Goal: Use online tool/utility: Utilize a website feature to perform a specific function

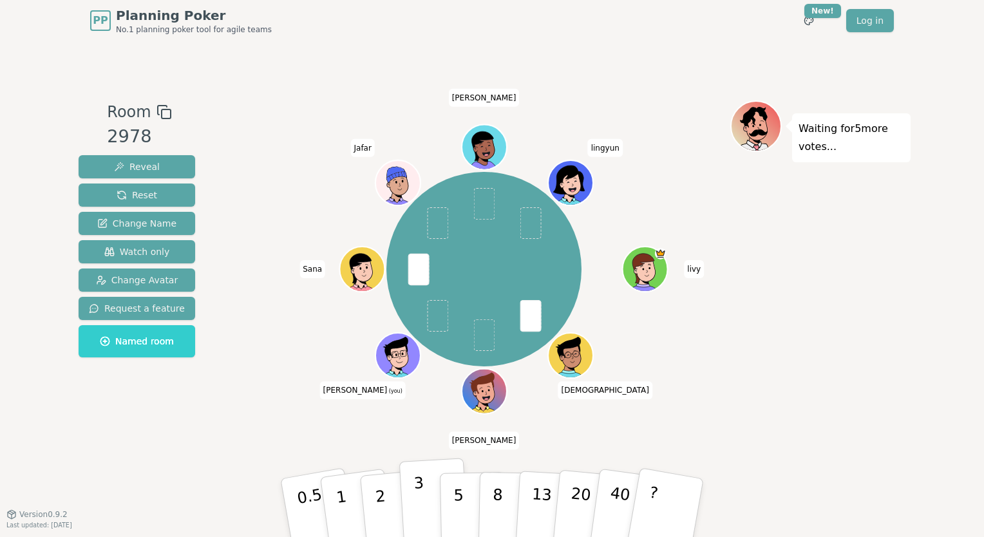
click at [412, 499] on button "3" at bounding box center [434, 508] width 70 height 100
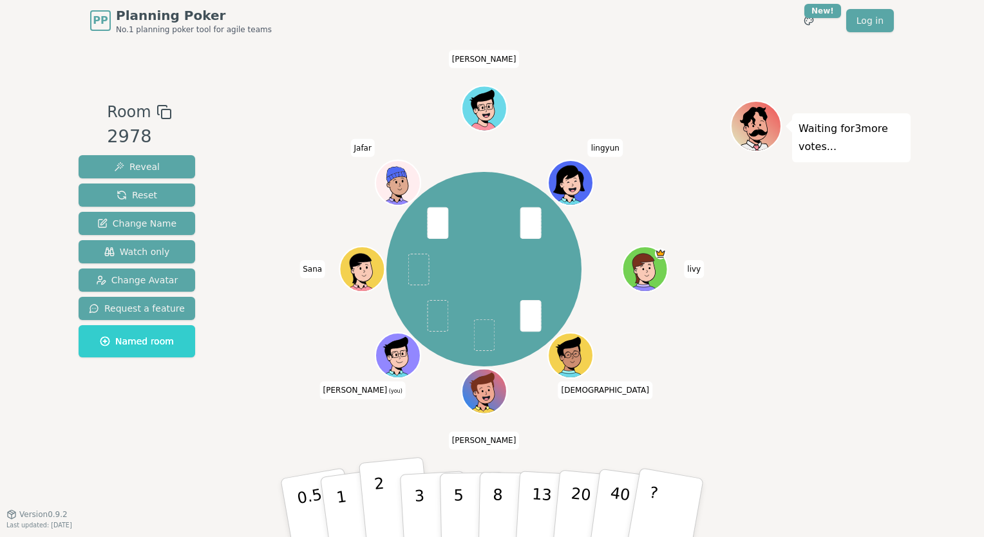
click at [381, 495] on p "2" at bounding box center [381, 510] width 17 height 70
click at [351, 498] on button "1" at bounding box center [356, 508] width 77 height 104
click at [387, 516] on button "2" at bounding box center [395, 508] width 73 height 102
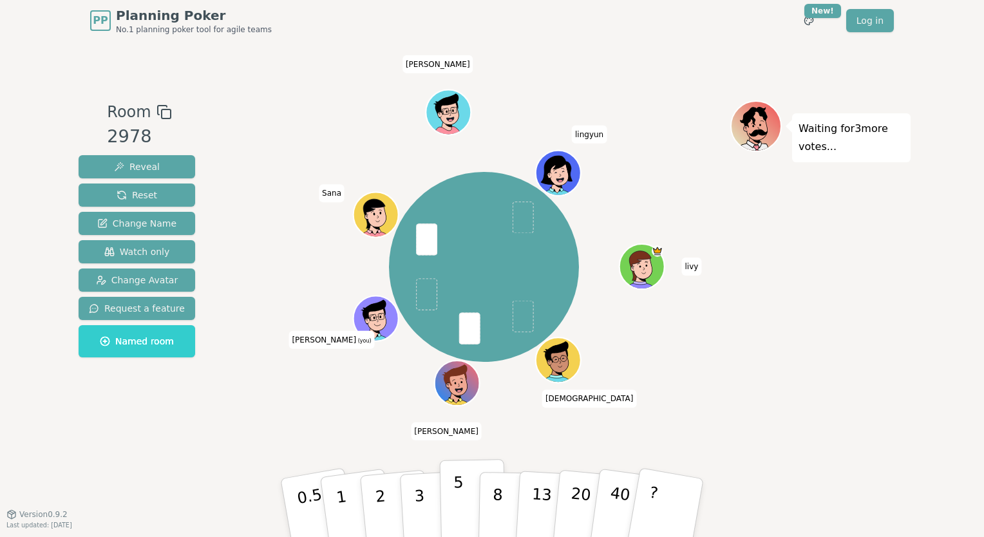
click at [459, 502] on p "5" at bounding box center [458, 508] width 11 height 70
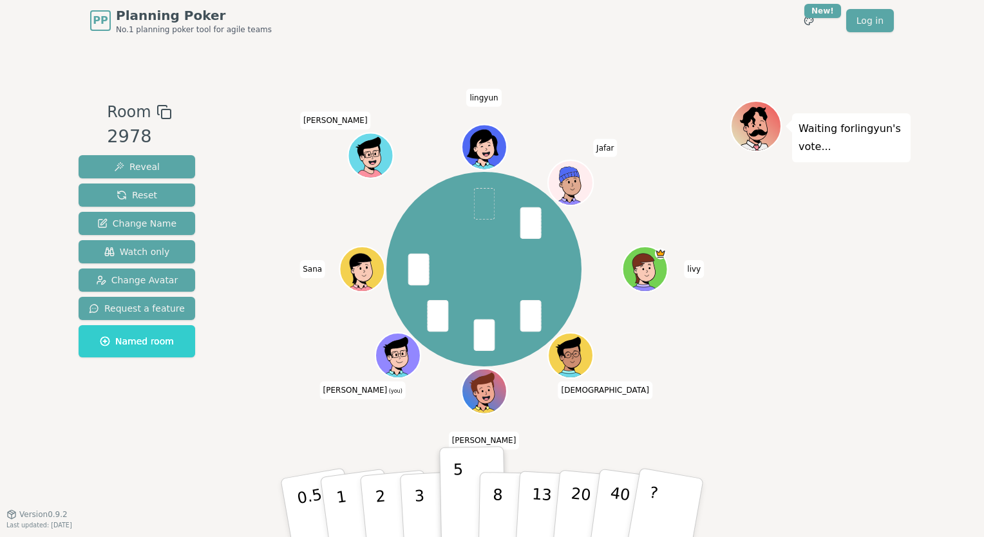
click at [281, 351] on div "[PERSON_NAME] [PERSON_NAME] (you) [PERSON_NAME] [PERSON_NAME]" at bounding box center [484, 269] width 493 height 291
click at [670, 196] on div "[PERSON_NAME] [PERSON_NAME] (you) [PERSON_NAME] [PERSON_NAME]" at bounding box center [484, 269] width 493 height 291
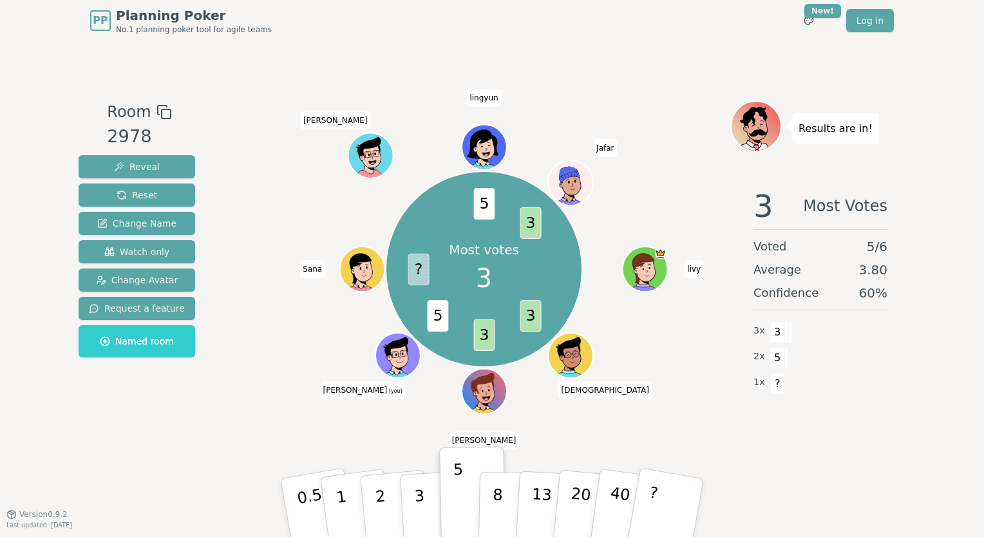
click at [879, 272] on span "3.80" at bounding box center [872, 270] width 29 height 18
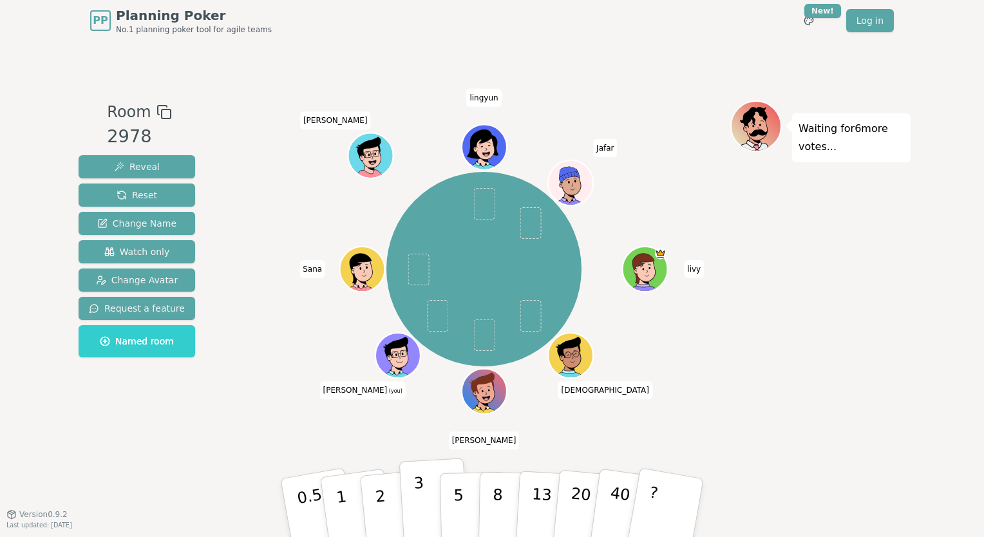
click at [426, 499] on button "3" at bounding box center [434, 508] width 70 height 100
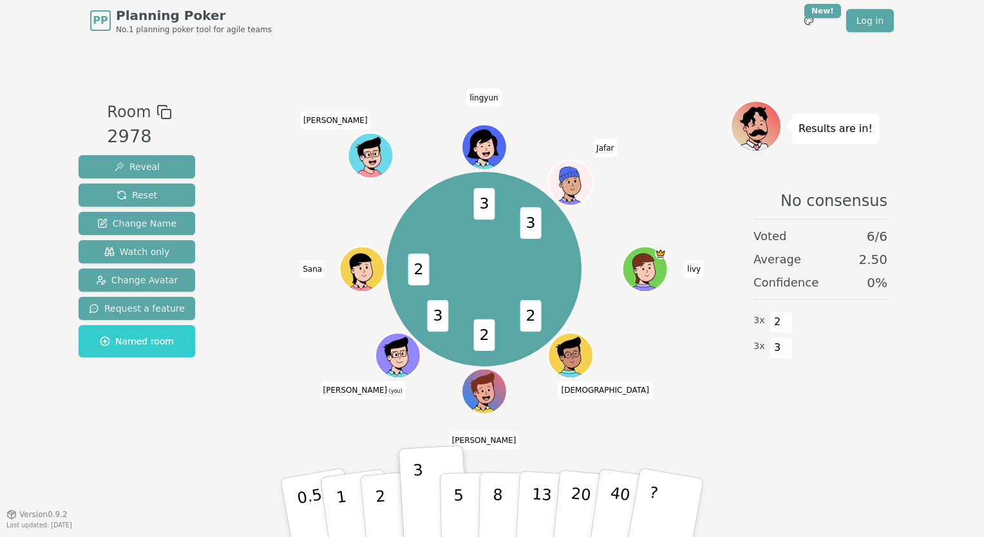
click at [713, 157] on div "2 2 3 2 3 3 [PERSON_NAME] [PERSON_NAME] (you) [PERSON_NAME] [PERSON_NAME]" at bounding box center [484, 269] width 493 height 291
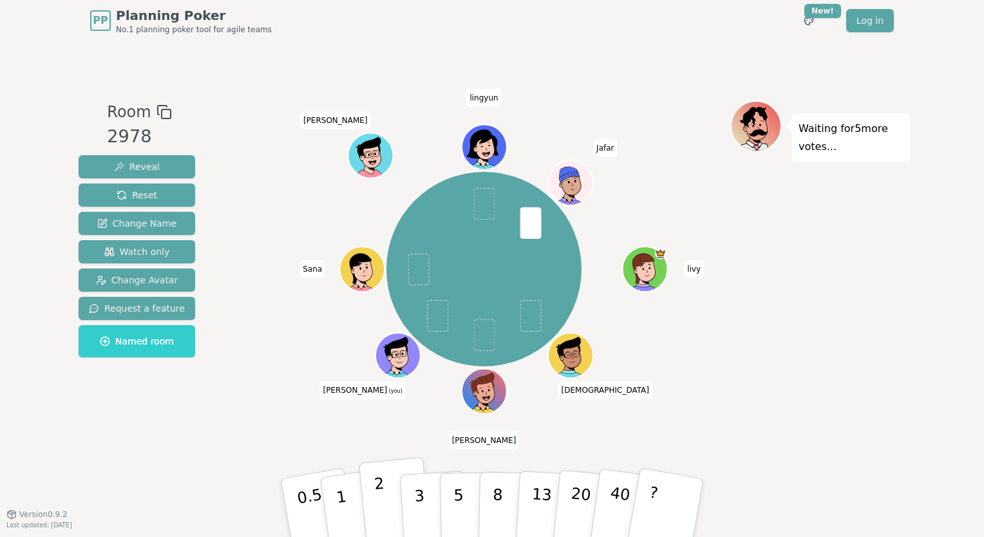
click at [388, 512] on button "2" at bounding box center [395, 508] width 73 height 102
click at [429, 496] on button "3" at bounding box center [434, 508] width 70 height 100
click at [390, 505] on button "2" at bounding box center [395, 508] width 73 height 102
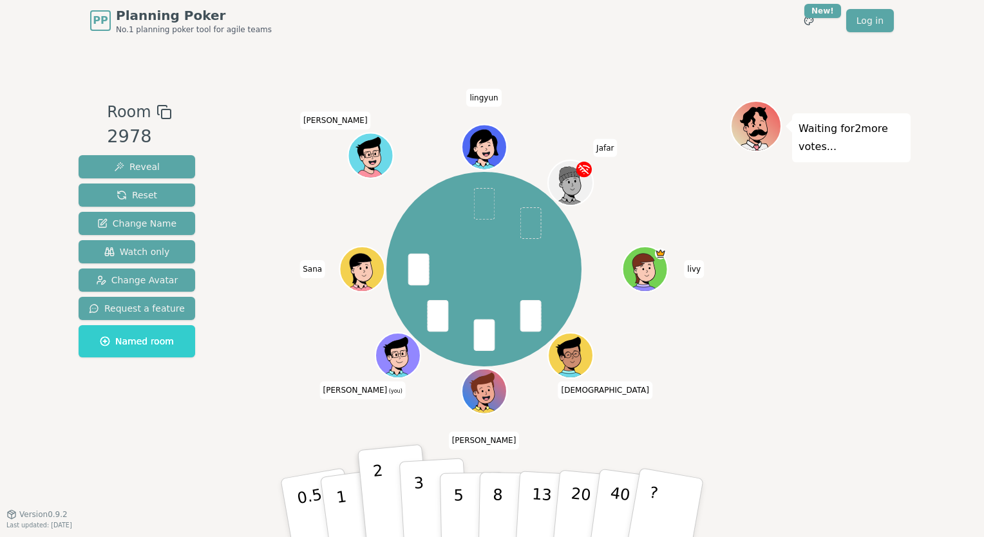
click at [420, 501] on p "3" at bounding box center [420, 509] width 14 height 70
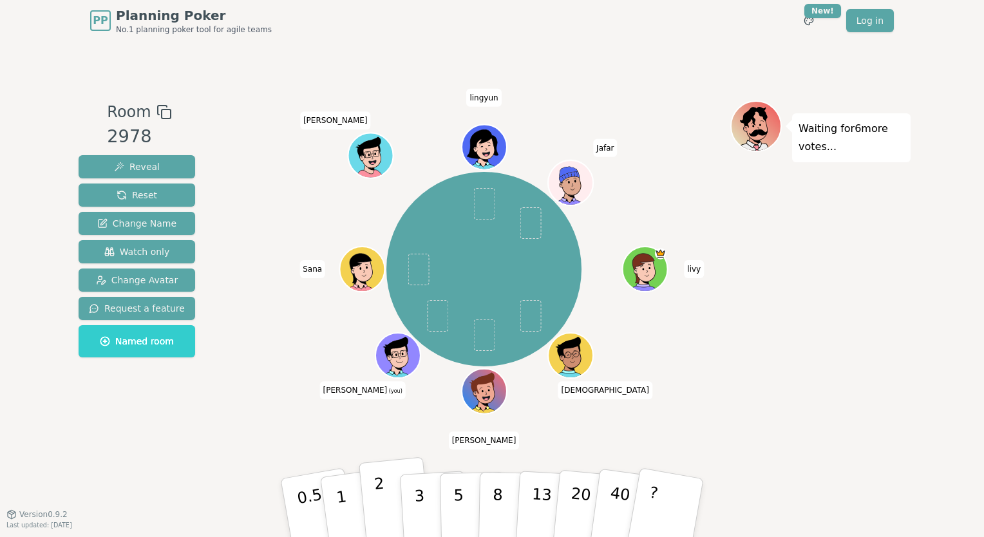
click at [381, 496] on p "2" at bounding box center [381, 510] width 17 height 70
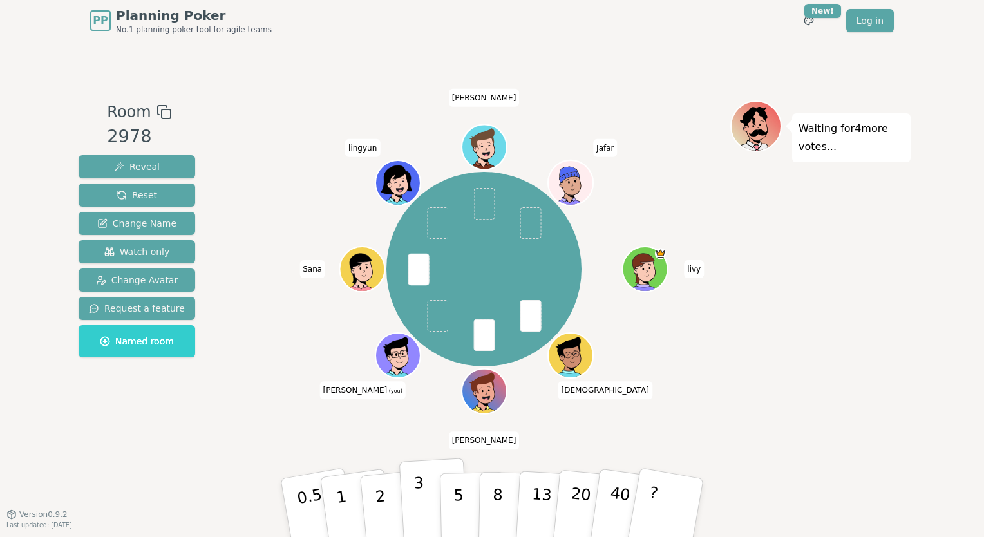
click at [428, 504] on button "3" at bounding box center [434, 508] width 70 height 100
click at [455, 509] on p "5" at bounding box center [458, 508] width 11 height 70
click at [394, 501] on button "2" at bounding box center [395, 508] width 73 height 102
